Goal: Task Accomplishment & Management: Manage account settings

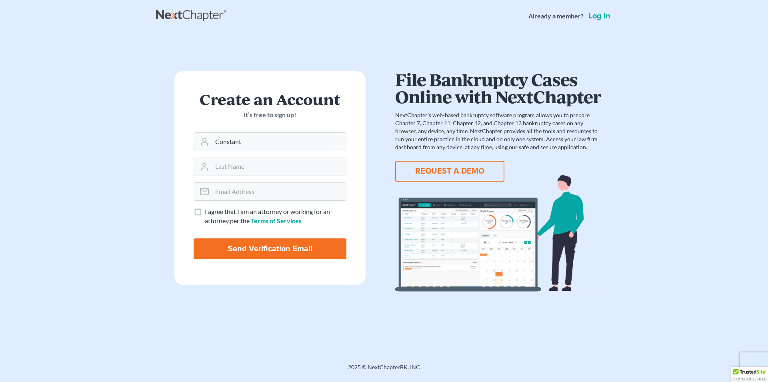
type input "Constant"
type input "Poholek"
type input "[EMAIL_ADDRESS][DOMAIN_NAME]"
click at [205, 213] on label "I agree that I am an attorney or working for an attorney per the Terms of Servi…" at bounding box center [276, 216] width 142 height 18
click at [208, 212] on input "I agree that I am an attorney or working for an attorney per the Terms of Servi…" at bounding box center [210, 209] width 5 height 5
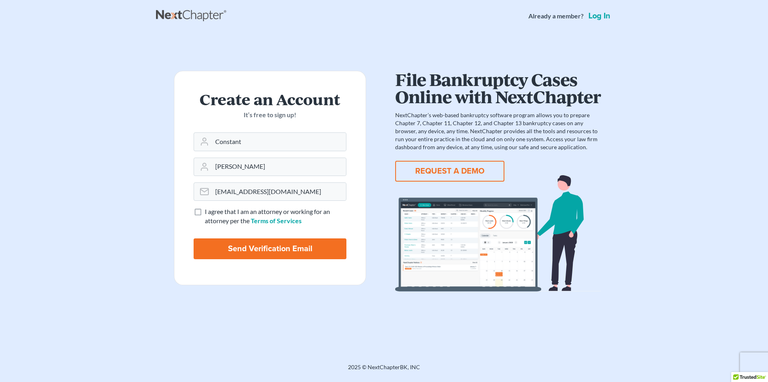
checkbox input "true"
click at [235, 248] on input "Send Verification Email" at bounding box center [270, 248] width 153 height 21
type input "Thinking..."
click at [598, 16] on link "Log in" at bounding box center [599, 16] width 25 height 8
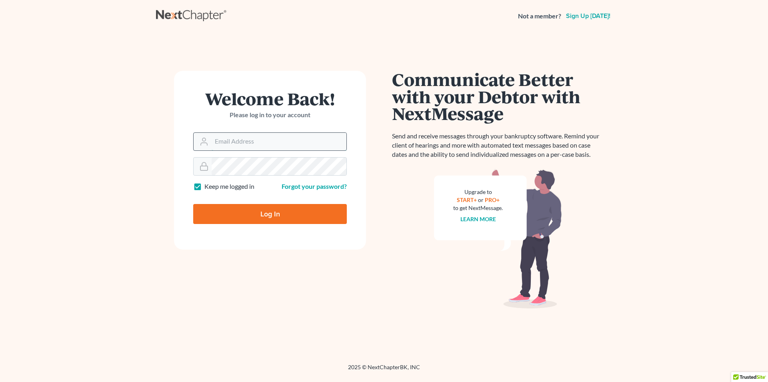
click at [247, 141] on input "Email Address" at bounding box center [279, 142] width 135 height 18
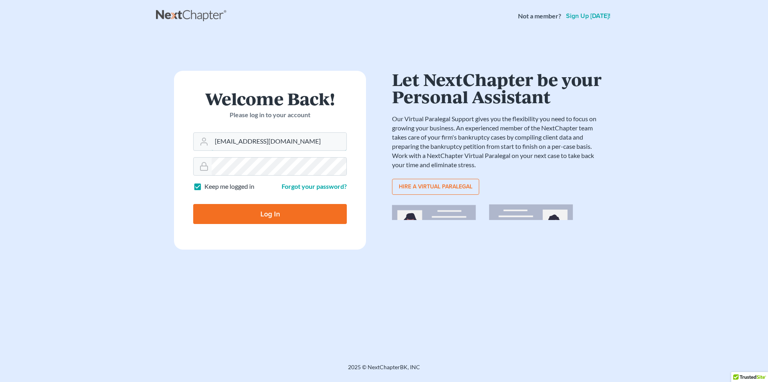
type input "[EMAIL_ADDRESS][DOMAIN_NAME]"
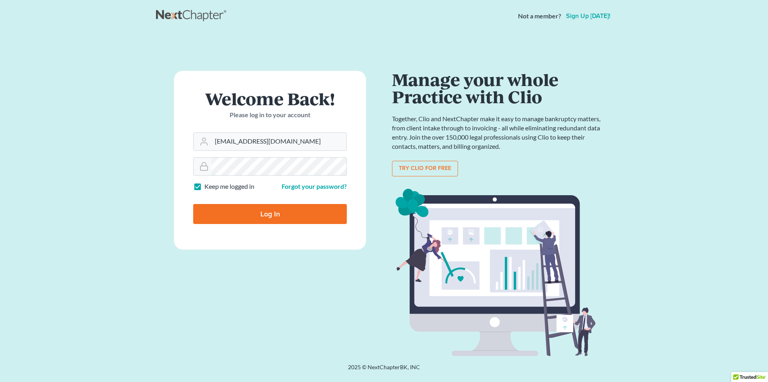
click at [193, 204] on input "Log In" at bounding box center [270, 214] width 154 height 20
type input "Thinking..."
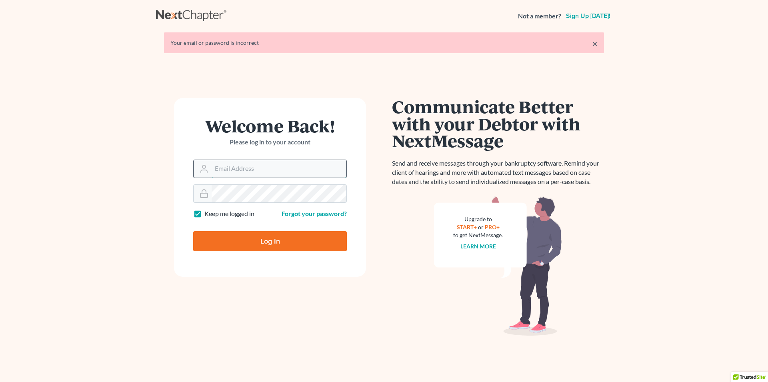
click at [219, 169] on input "Email Address" at bounding box center [279, 169] width 135 height 18
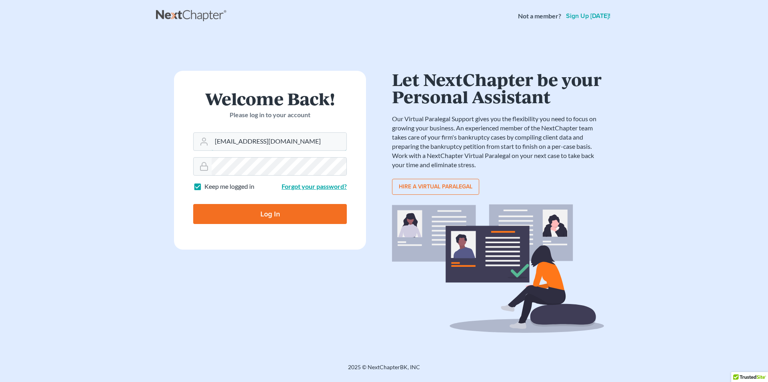
type input "[EMAIL_ADDRESS][DOMAIN_NAME]"
click at [321, 186] on link "Forgot your password?" at bounding box center [314, 186] width 65 height 8
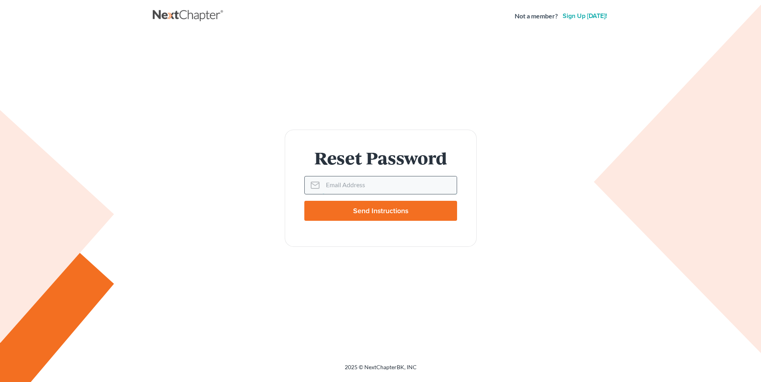
click at [329, 182] on input "Email Address" at bounding box center [390, 185] width 134 height 18
type input "[EMAIL_ADDRESS][DOMAIN_NAME]"
click at [373, 208] on input "Send Instructions" at bounding box center [380, 211] width 153 height 20
